Goal: Task Accomplishment & Management: Complete application form

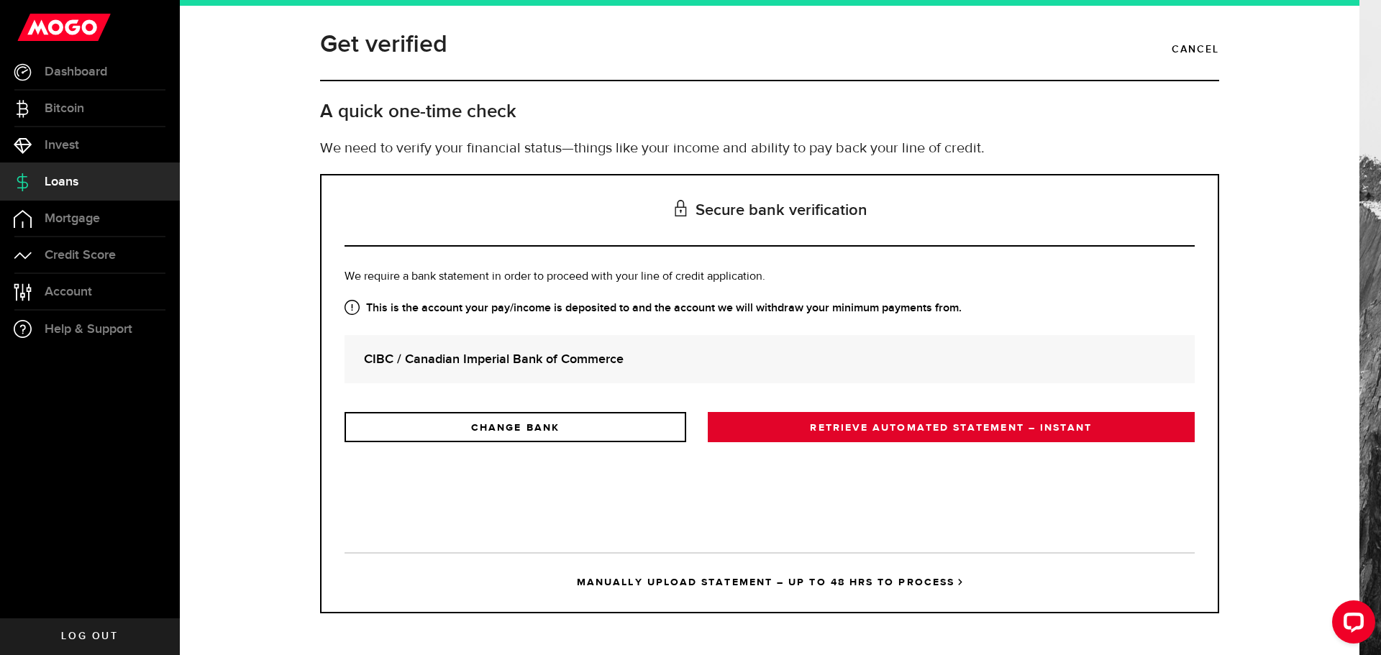
click at [920, 437] on link "RETRIEVE AUTOMATED STATEMENT – INSTANT" at bounding box center [951, 427] width 487 height 30
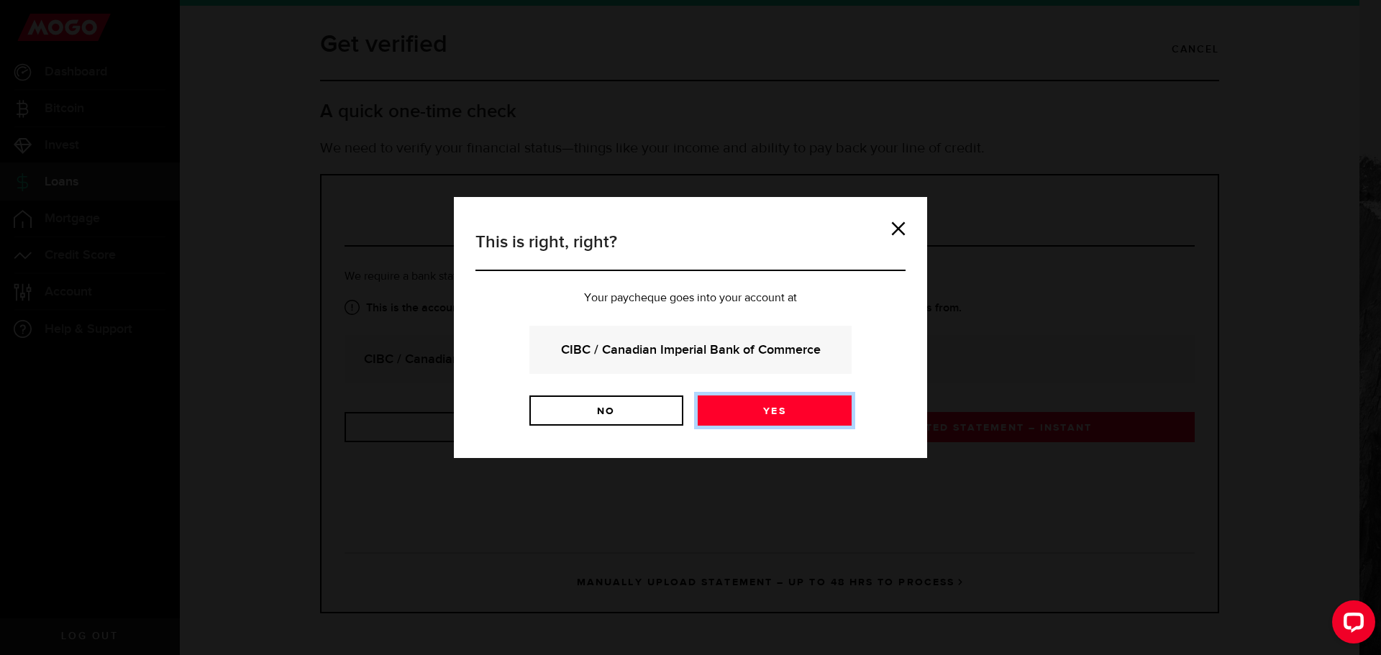
click at [764, 416] on link "Yes" at bounding box center [775, 410] width 154 height 30
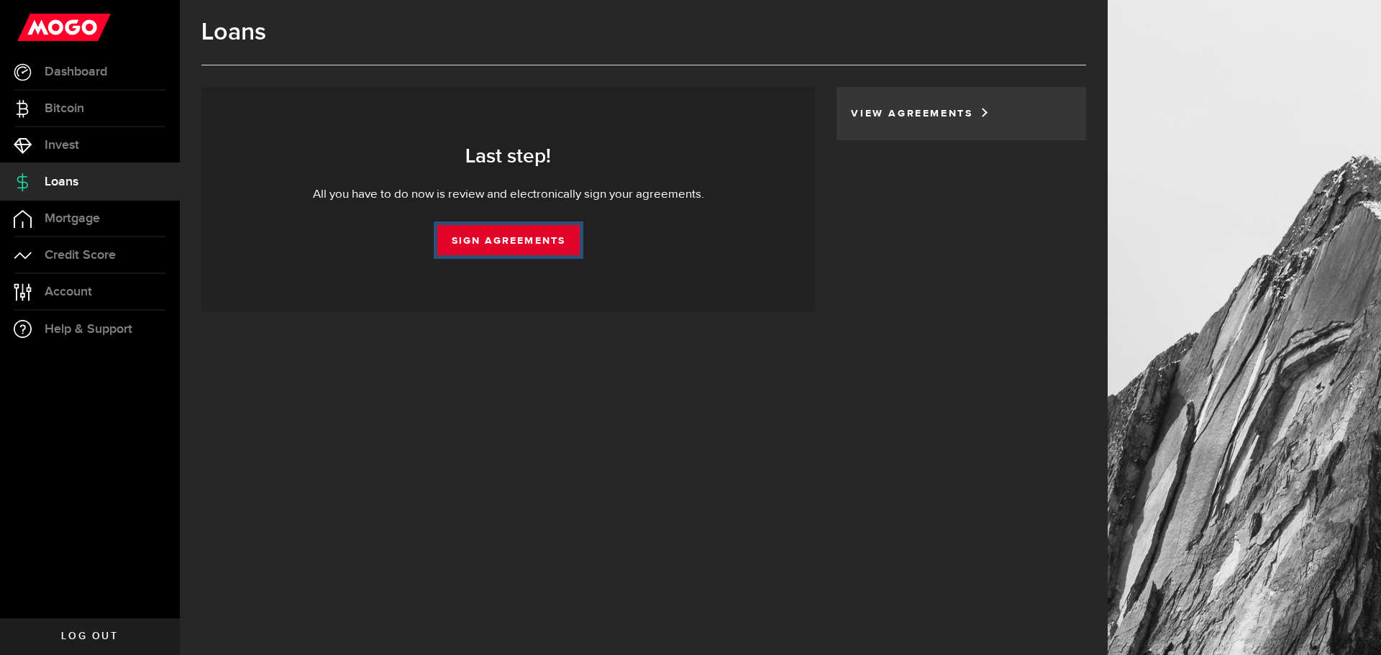
click at [500, 237] on link "Sign Agreements" at bounding box center [508, 240] width 142 height 30
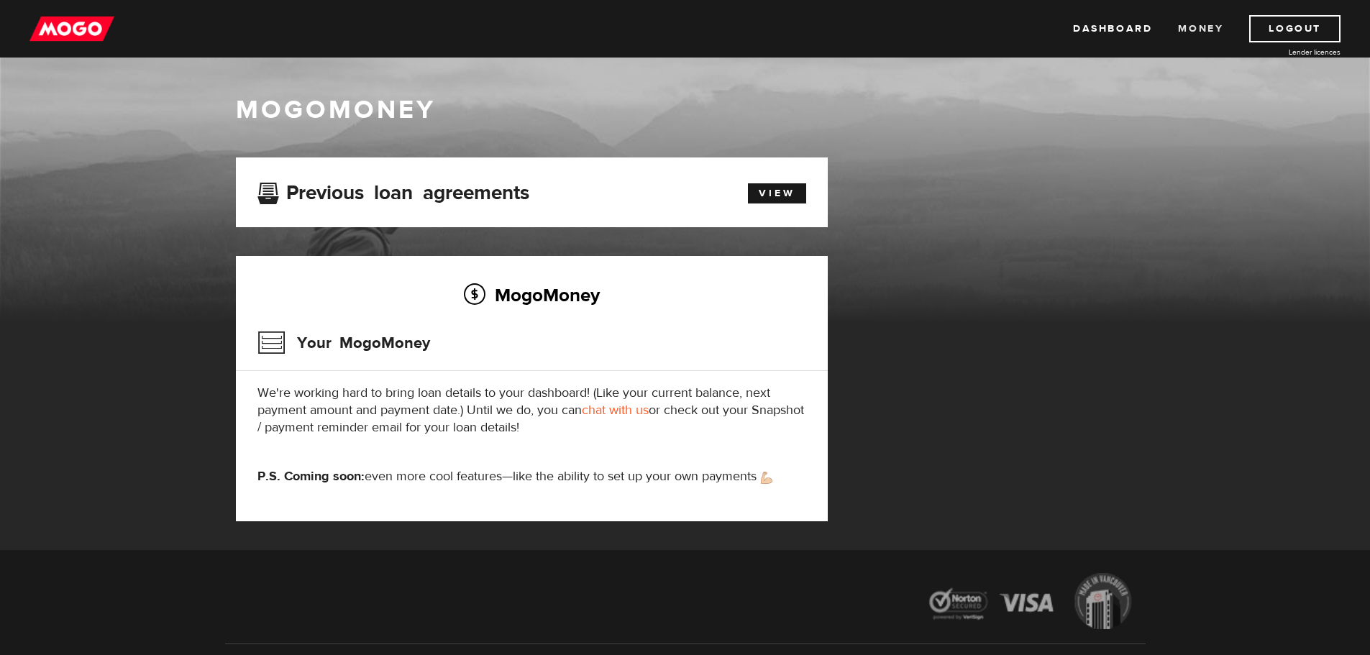
click at [1190, 28] on link "Money" at bounding box center [1200, 28] width 45 height 27
click at [1097, 29] on link "Dashboard" at bounding box center [1112, 28] width 79 height 27
